Goal: Task Accomplishment & Management: Manage account settings

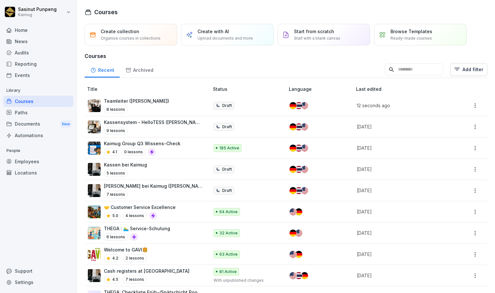
click at [30, 115] on div "Paths" at bounding box center [38, 112] width 70 height 11
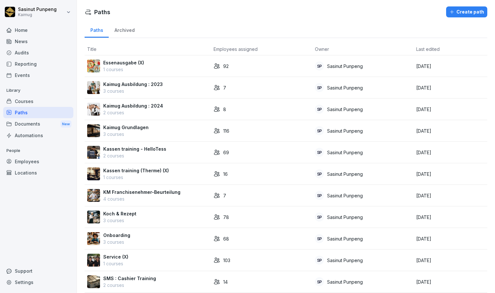
click at [127, 27] on div "Archived" at bounding box center [125, 29] width 32 height 16
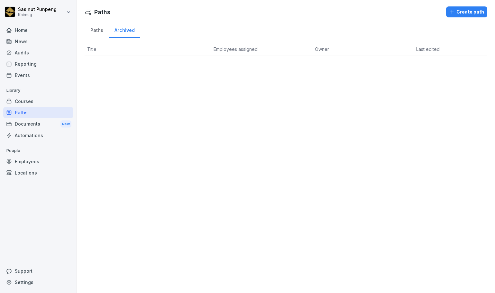
click at [98, 27] on div "Paths" at bounding box center [97, 29] width 24 height 16
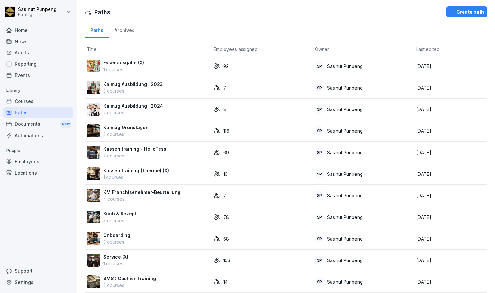
click at [123, 126] on p "Kaimug Grundlagen" at bounding box center [125, 127] width 45 height 7
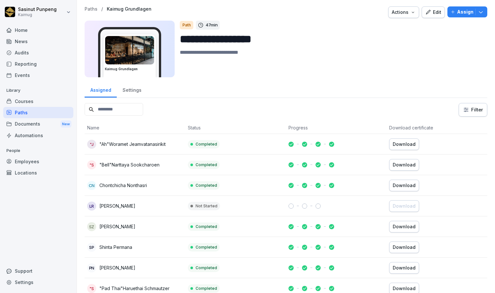
click at [428, 12] on div "Edit" at bounding box center [433, 12] width 16 height 7
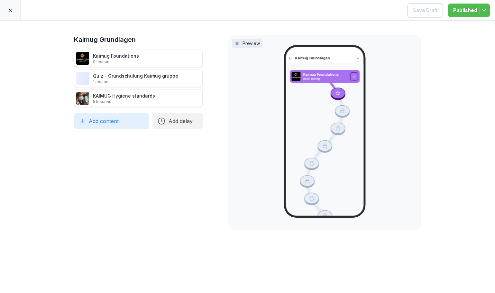
click at [9, 12] on icon at bounding box center [10, 10] width 5 height 5
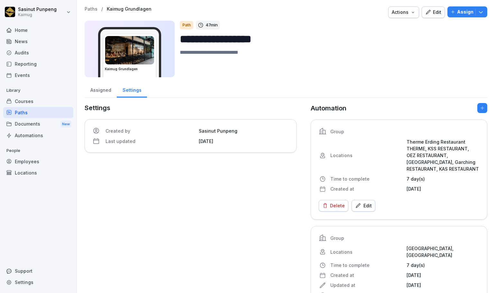
click at [87, 10] on p "Paths" at bounding box center [91, 8] width 13 height 5
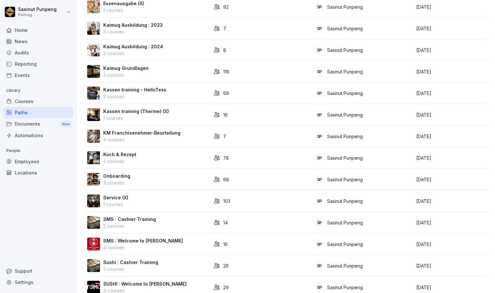
scroll to position [64, 0]
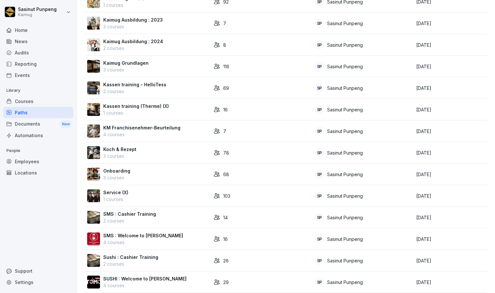
click at [136, 179] on div "Onboarding 3 courses" at bounding box center [147, 174] width 121 height 14
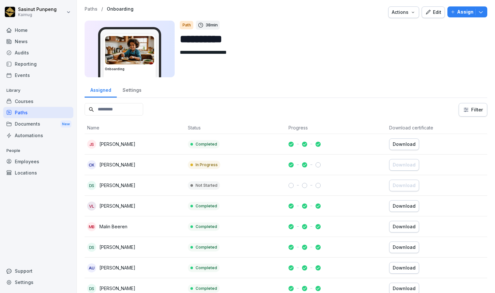
click at [430, 10] on div "Edit" at bounding box center [433, 12] width 16 height 7
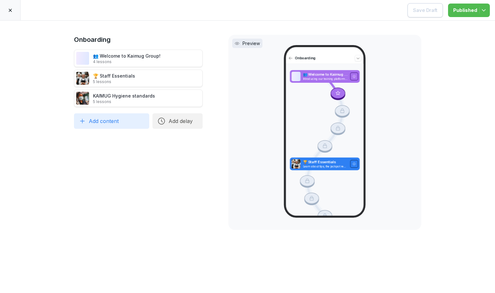
click at [130, 256] on div "Onboarding 👥 Welcome to Kaimug Group! 4 lessons 🏆 Staff Essentials 5 lessons KA…" at bounding box center [138, 157] width 129 height 244
click at [13, 14] on div at bounding box center [10, 10] width 21 height 20
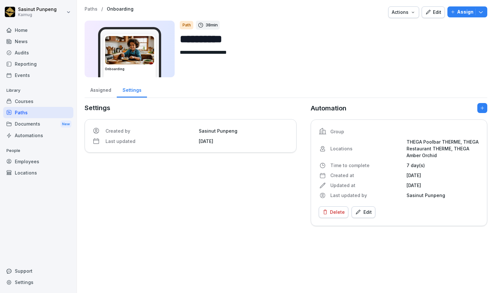
click at [91, 8] on p "Paths" at bounding box center [91, 8] width 13 height 5
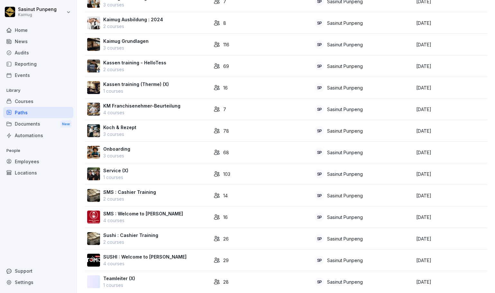
scroll to position [96, 0]
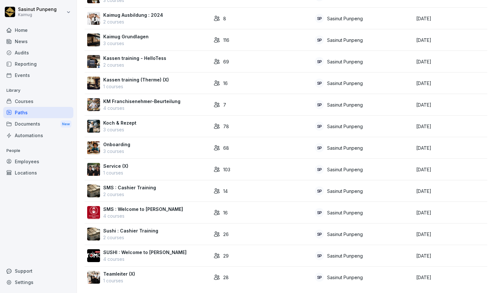
click at [48, 255] on div "Home News Audits Reporting Events Library Courses Paths Documents New Automatio…" at bounding box center [38, 155] width 70 height 269
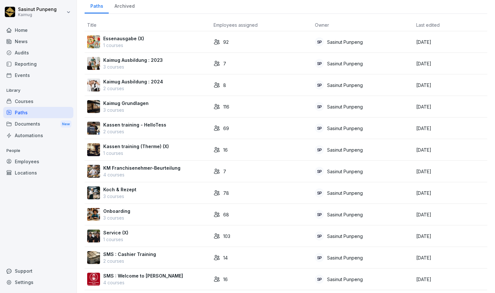
scroll to position [0, 0]
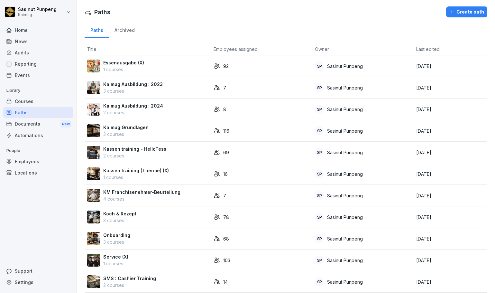
click at [28, 102] on div "Courses" at bounding box center [38, 101] width 70 height 11
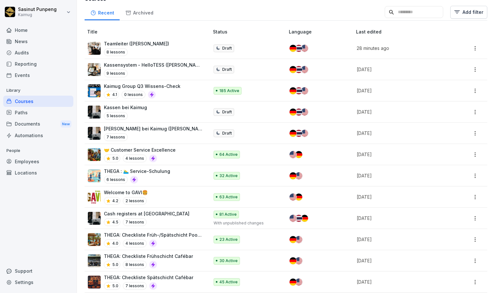
scroll to position [64, 0]
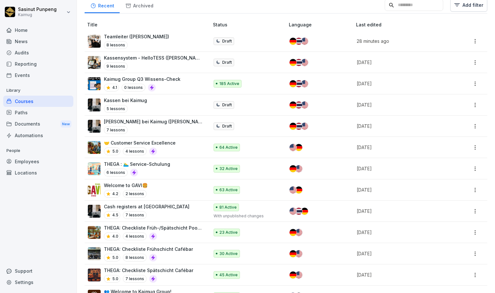
click at [166, 151] on div "5.0 4 lessons" at bounding box center [140, 151] width 72 height 8
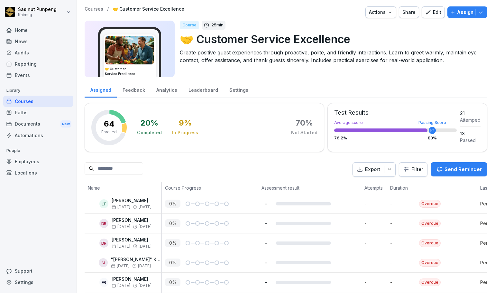
click at [435, 11] on div "Edit" at bounding box center [433, 12] width 16 height 7
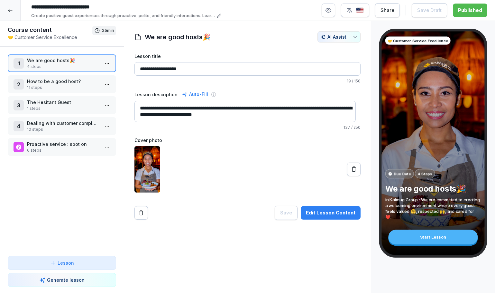
click at [6, 9] on div at bounding box center [10, 10] width 21 height 21
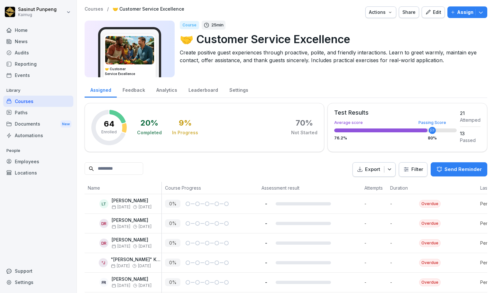
click at [96, 9] on p "Courses" at bounding box center [94, 8] width 19 height 5
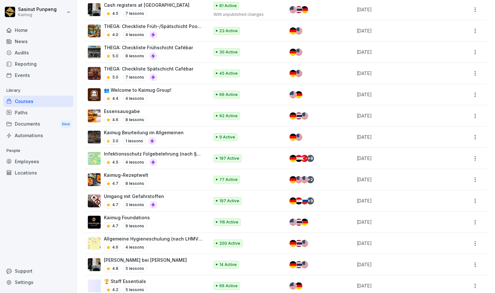
scroll to position [290, 0]
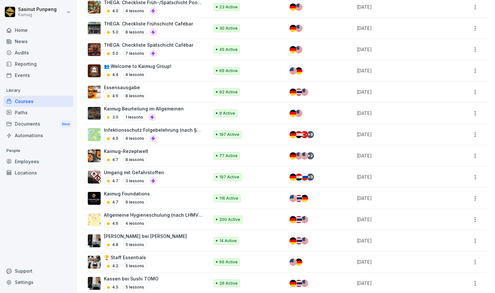
click at [32, 161] on div "Employees" at bounding box center [38, 161] width 70 height 11
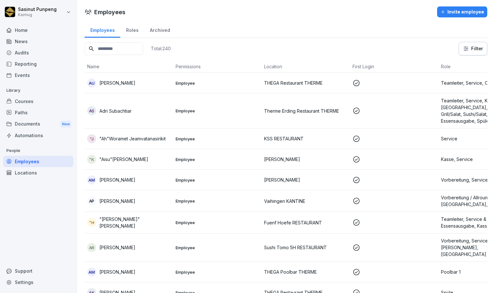
click at [458, 51] on html "Sasinut Punpeng Kaimug Home News Audits Reporting Events Library Courses Paths …" at bounding box center [247, 146] width 495 height 293
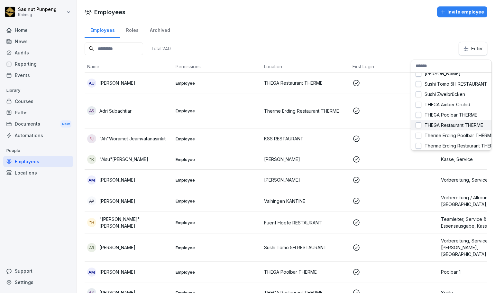
scroll to position [140, 0]
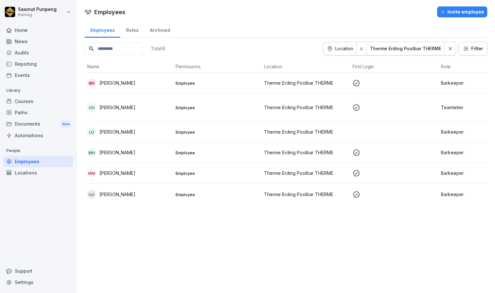
click at [123, 86] on p "[PERSON_NAME]" at bounding box center [117, 82] width 36 height 7
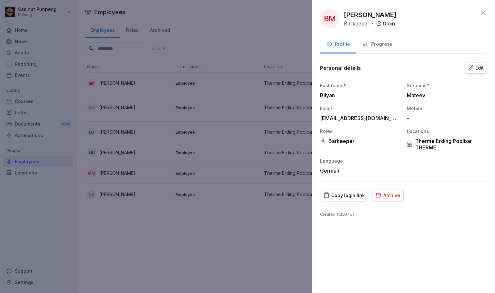
click at [382, 46] on div "Progress" at bounding box center [377, 44] width 29 height 7
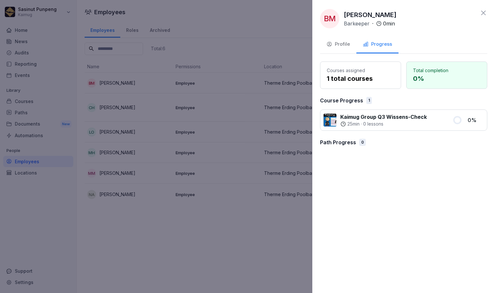
click at [484, 14] on icon at bounding box center [483, 13] width 5 height 5
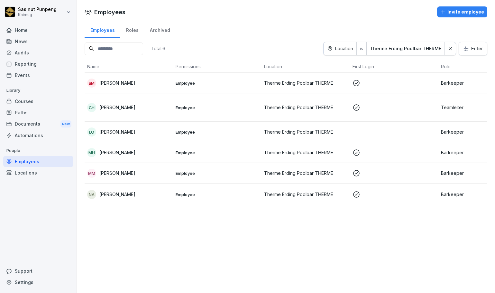
click at [220, 119] on td "Employee" at bounding box center [217, 107] width 88 height 28
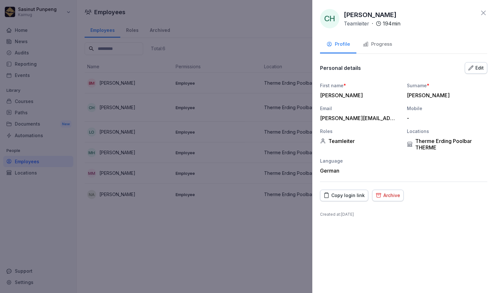
click at [382, 47] on div "Progress" at bounding box center [377, 44] width 29 height 7
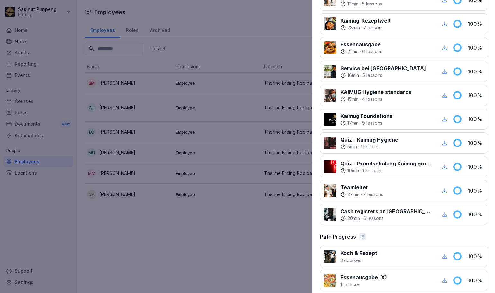
scroll to position [322, 0]
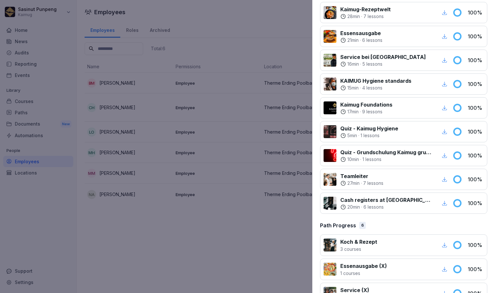
drag, startPoint x: 165, startPoint y: 243, endPoint x: 180, endPoint y: 240, distance: 15.4
click at [167, 243] on div at bounding box center [247, 146] width 495 height 293
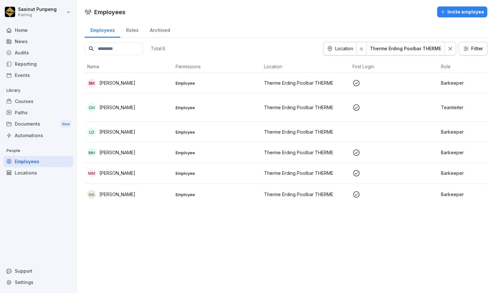
click at [32, 104] on div "Courses" at bounding box center [38, 101] width 70 height 11
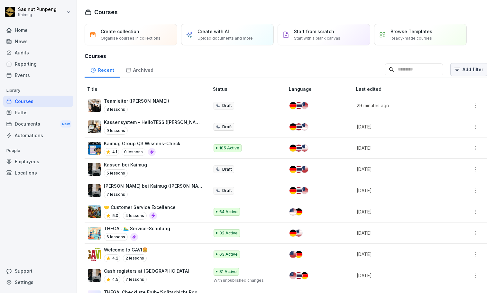
click at [460, 74] on html "Sasinut Punpeng Kaimug Home News Audits Reporting Events Library Courses Paths …" at bounding box center [247, 146] width 495 height 293
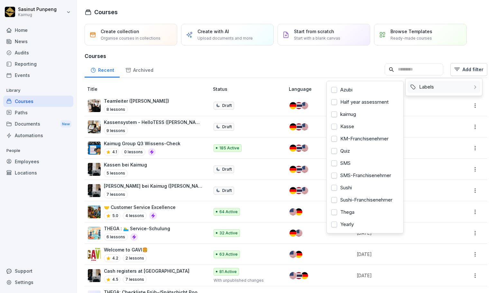
click at [432, 88] on div "Labels" at bounding box center [444, 87] width 73 height 12
click at [350, 227] on div "Yearly" at bounding box center [365, 224] width 73 height 12
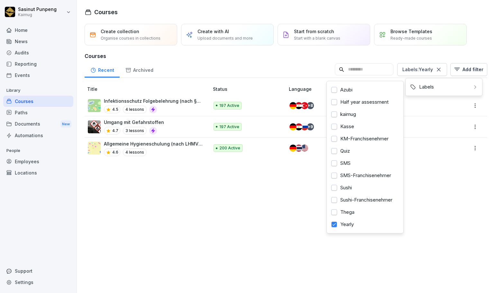
click at [179, 195] on html "Sasinut Punpeng Kaimug Home News Audits Reporting Events Library Courses Paths …" at bounding box center [247, 146] width 495 height 293
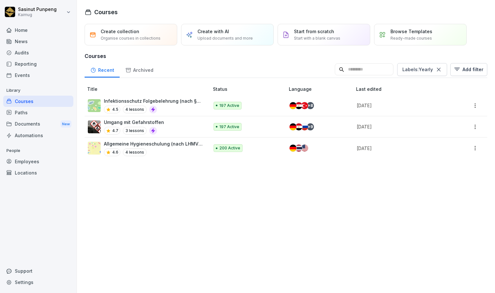
click at [24, 114] on div "Paths" at bounding box center [38, 112] width 70 height 11
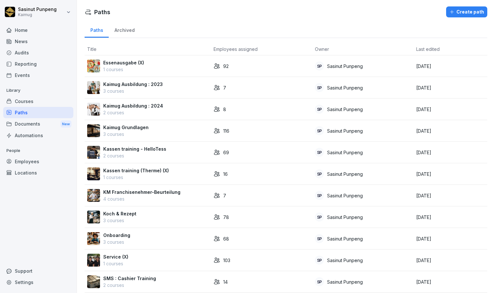
click at [134, 238] on div "Onboarding 3 courses" at bounding box center [147, 239] width 121 height 14
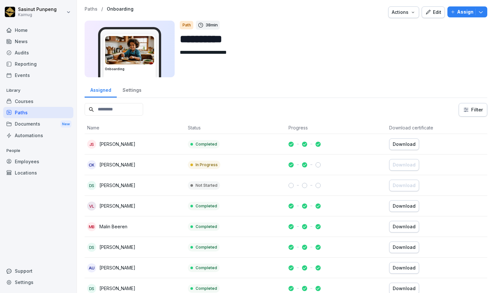
click at [470, 13] on div "Assign" at bounding box center [467, 11] width 33 height 7
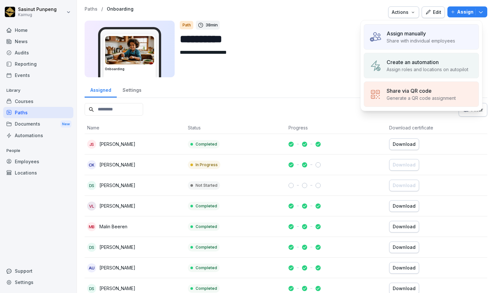
click at [423, 33] on p "Assign manually" at bounding box center [406, 34] width 39 height 8
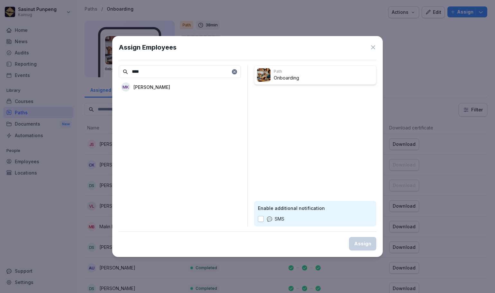
type input "****"
click at [181, 89] on div "MK [PERSON_NAME]" at bounding box center [180, 87] width 122 height 12
click at [357, 248] on button "Assign" at bounding box center [362, 244] width 27 height 14
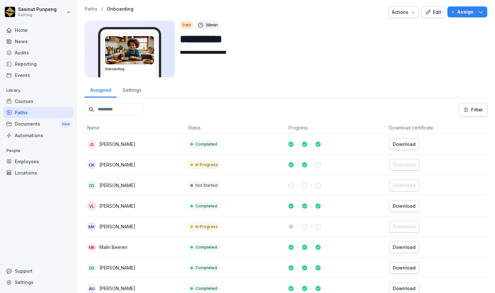
click at [137, 190] on td "DS [PERSON_NAME]" at bounding box center [135, 185] width 101 height 21
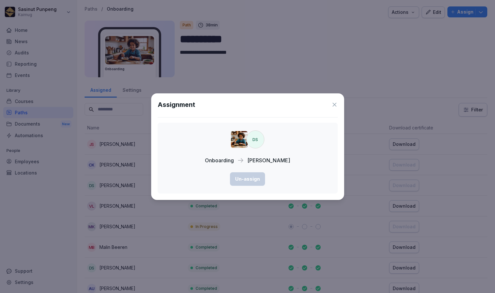
click at [337, 102] on div "Assignment DS Onboarding [PERSON_NAME] Un-assign" at bounding box center [247, 146] width 193 height 107
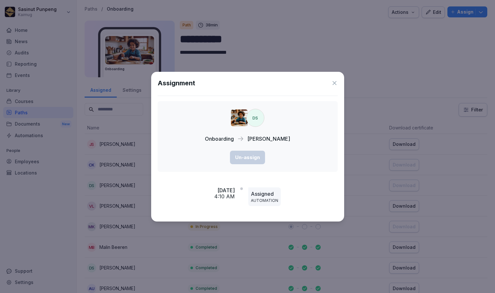
click at [334, 84] on icon at bounding box center [334, 83] width 6 height 6
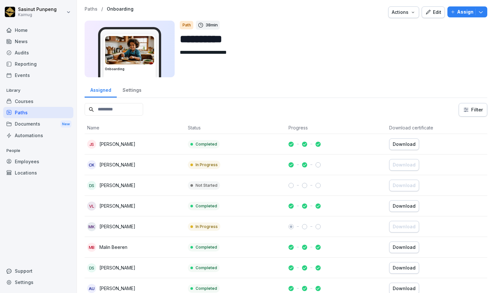
click at [39, 125] on div "Documents New" at bounding box center [38, 124] width 70 height 12
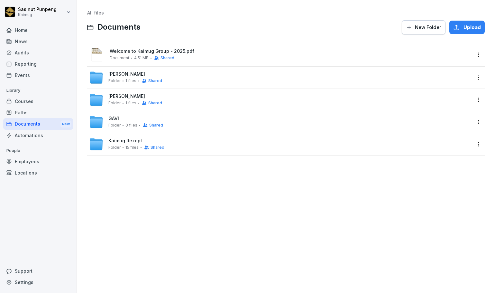
click at [37, 160] on div "Employees" at bounding box center [38, 161] width 70 height 11
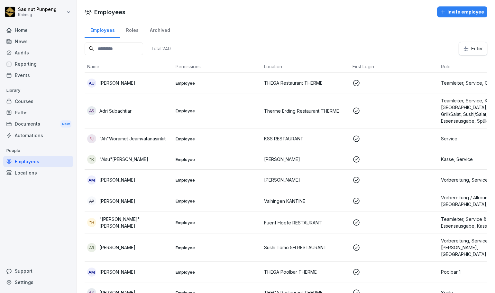
click at [109, 54] on input at bounding box center [114, 48] width 59 height 13
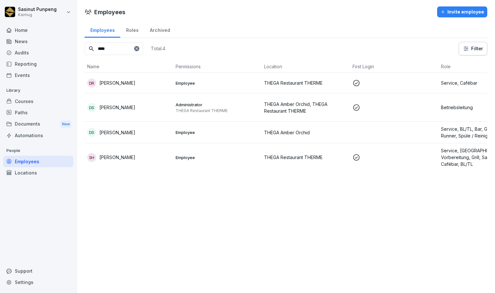
type input "****"
click at [156, 103] on div "DS [PERSON_NAME]" at bounding box center [128, 107] width 83 height 9
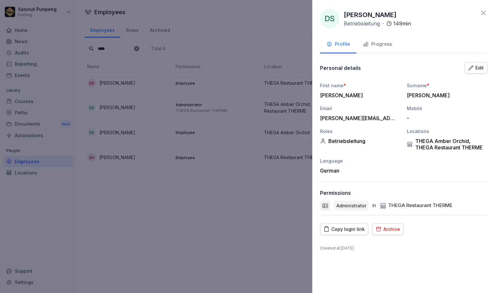
click at [381, 41] on div "Progress" at bounding box center [377, 44] width 29 height 7
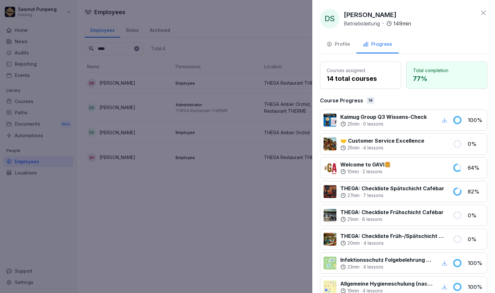
click at [341, 44] on div "Profile" at bounding box center [338, 44] width 23 height 7
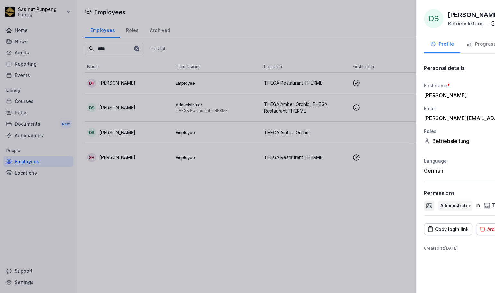
click at [231, 212] on div at bounding box center [247, 146] width 495 height 293
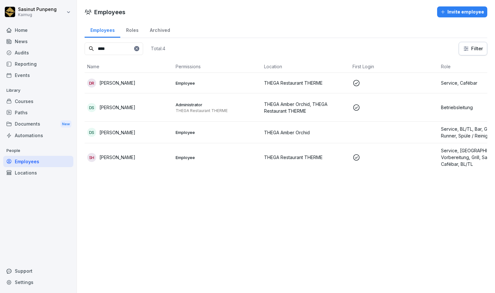
click at [191, 132] on p "Employee" at bounding box center [217, 132] width 83 height 6
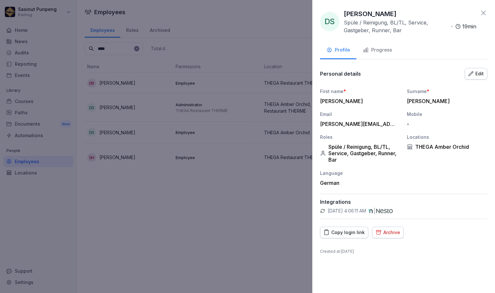
click at [380, 52] on div "Progress" at bounding box center [377, 49] width 29 height 7
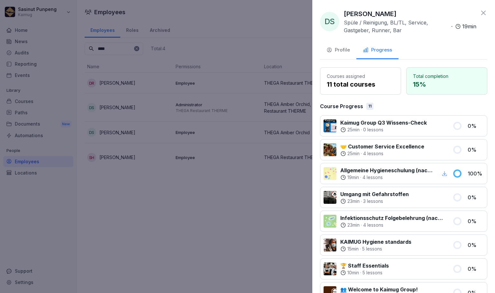
click at [348, 54] on button "Profile" at bounding box center [338, 50] width 36 height 17
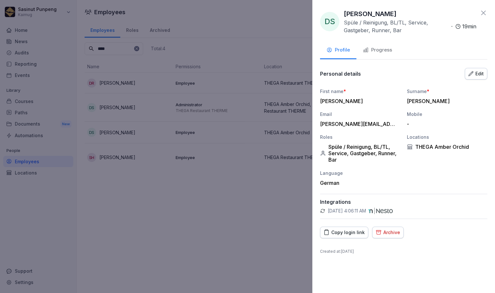
click at [179, 96] on div at bounding box center [247, 146] width 495 height 293
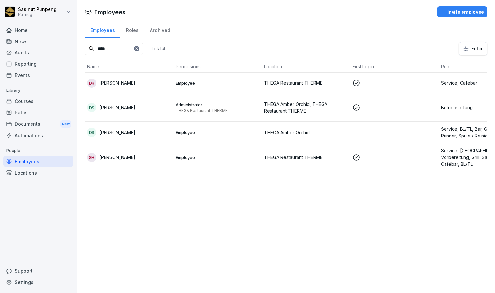
click at [199, 103] on p "Administrator" at bounding box center [217, 105] width 83 height 6
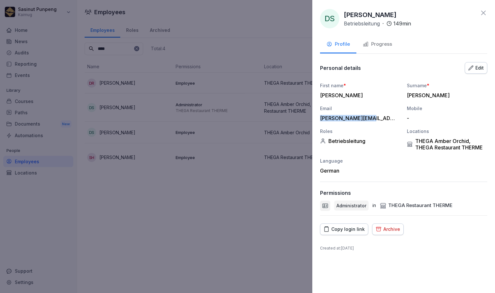
drag, startPoint x: 371, startPoint y: 116, endPoint x: 312, endPoint y: 120, distance: 58.4
click at [312, 120] on div "DS [PERSON_NAME] Betriebsleitung · 149 min Profile Progress Personal details Ed…" at bounding box center [403, 146] width 183 height 293
copy div "[PERSON_NAME][EMAIL_ADDRESS][DOMAIN_NAME]"
click at [373, 46] on div "Progress" at bounding box center [377, 44] width 29 height 7
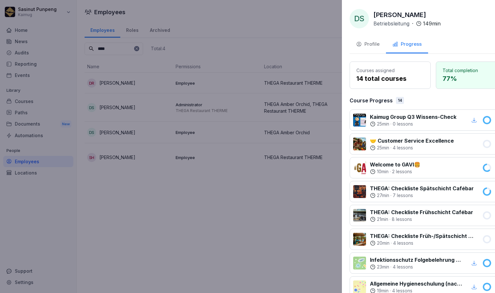
click at [220, 229] on div at bounding box center [247, 146] width 495 height 293
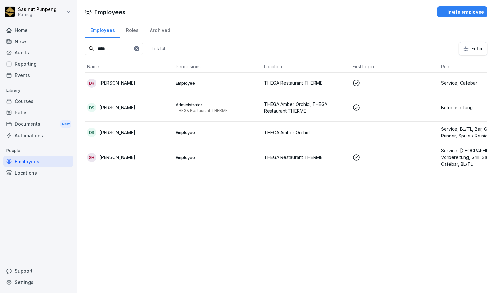
click at [276, 138] on td "THEGA Amber Orchid" at bounding box center [306, 133] width 88 height 22
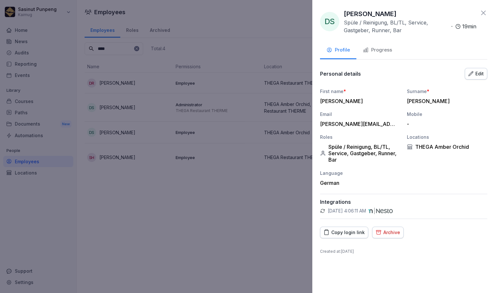
click at [376, 231] on icon "button" at bounding box center [378, 232] width 5 height 4
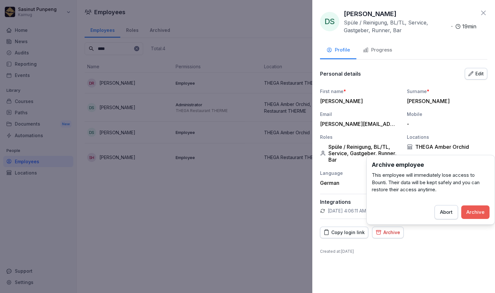
click at [482, 215] on div "Archive" at bounding box center [476, 212] width 18 height 7
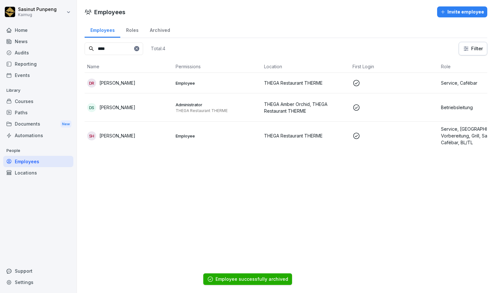
click at [401, 111] on p at bounding box center [394, 108] width 83 height 8
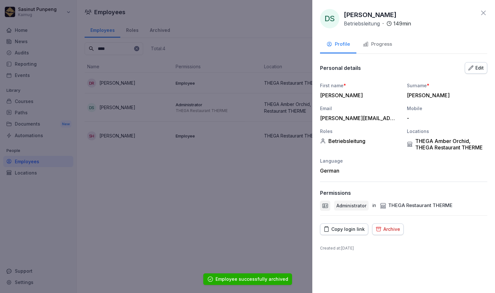
click at [372, 40] on button "Progress" at bounding box center [378, 44] width 42 height 17
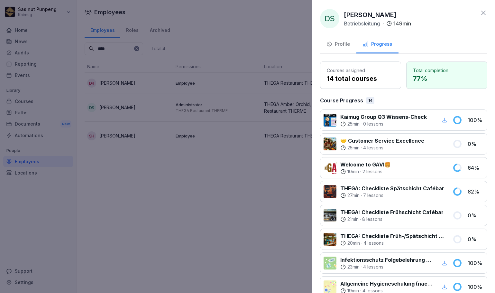
click at [335, 51] on button "Profile" at bounding box center [338, 44] width 36 height 17
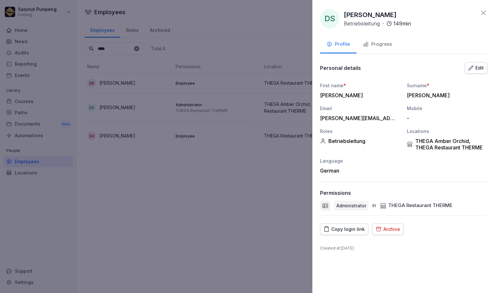
click at [235, 225] on div at bounding box center [247, 146] width 495 height 293
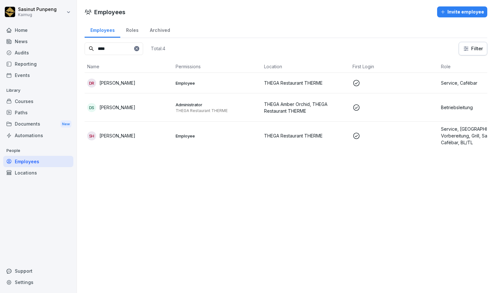
click at [139, 51] on div at bounding box center [136, 48] width 5 height 5
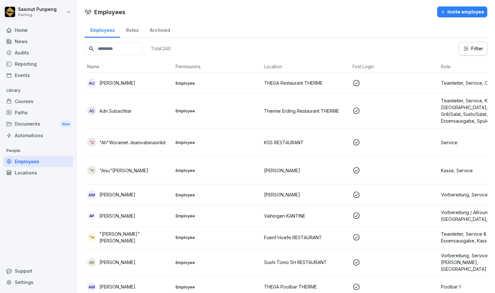
click at [25, 102] on div "Courses" at bounding box center [38, 101] width 70 height 11
